Goal: Find specific page/section: Locate a particular part of the current website

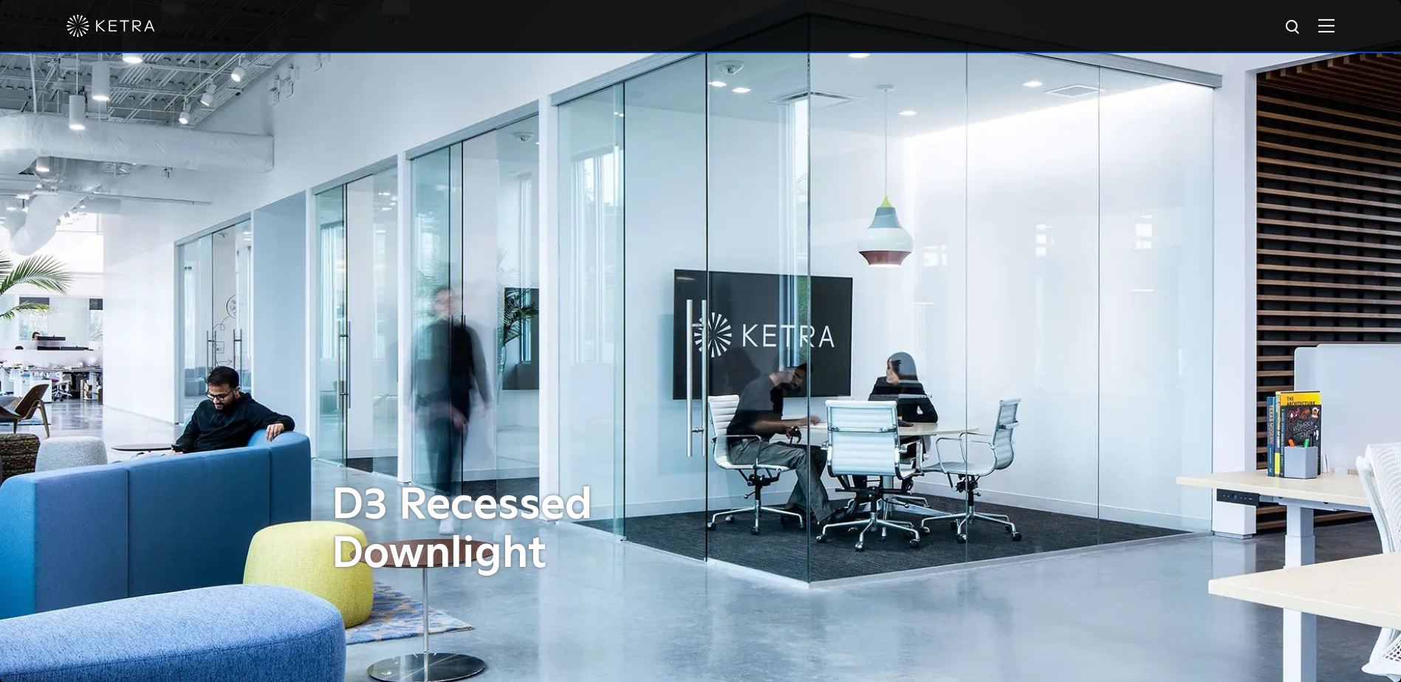
click at [1303, 26] on img at bounding box center [1293, 27] width 18 height 18
click at [1296, 32] on img at bounding box center [1293, 27] width 18 height 18
paste input "[PERSON_NAME] HW-D3ADRM18GT25L11NCICNSP"
type input "[PERSON_NAME] HW-D3ADRM18GT25L11NCICNSP"
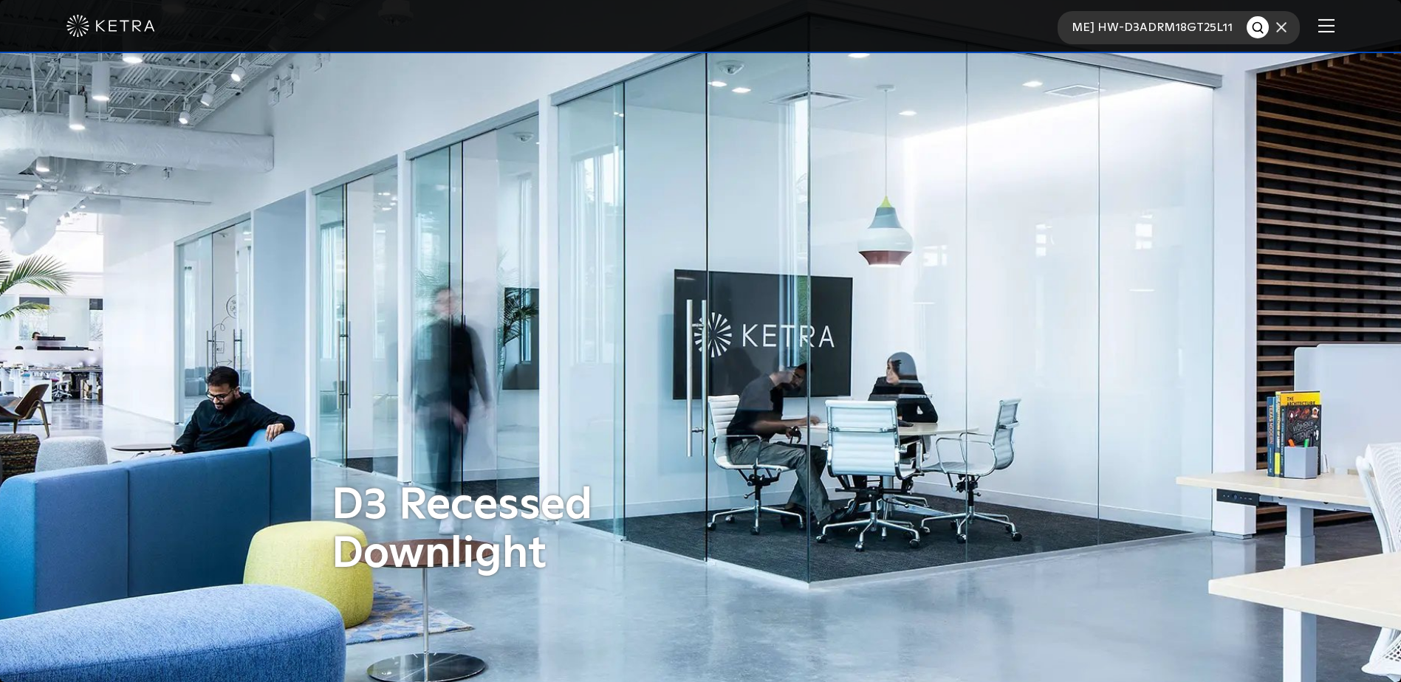
click at [1246, 16] on button "Search" at bounding box center [1257, 27] width 22 height 22
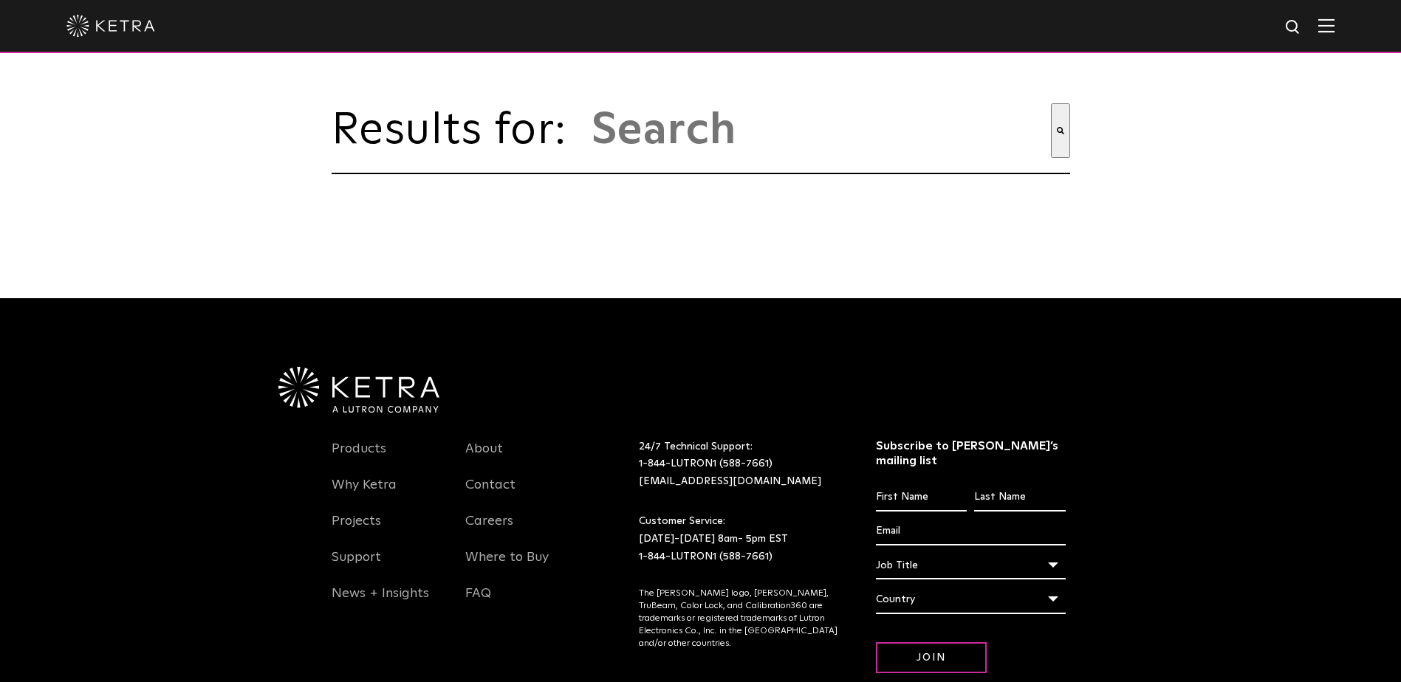
type input "ketra hw-d3adrm18gt25l11ncicnsp"
